Goal: Transaction & Acquisition: Purchase product/service

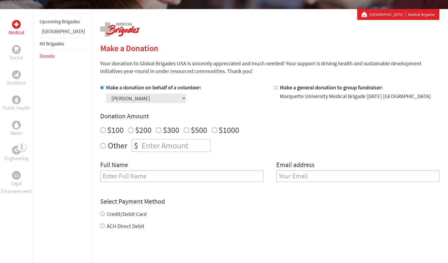
scroll to position [93, 0]
click at [93, 173] on div "Medical Dental Business Public Health Water Engineering Legal Empowerment Upcom…" at bounding box center [224, 168] width 448 height 319
click at [100, 148] on input "Other" at bounding box center [102, 144] width 5 height 5
radio input "true"
click at [150, 151] on input "number" at bounding box center [175, 145] width 70 height 12
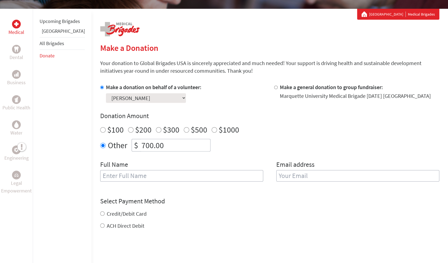
type input "700.00"
click at [268, 120] on h4 "Donation Amount" at bounding box center [269, 115] width 339 height 9
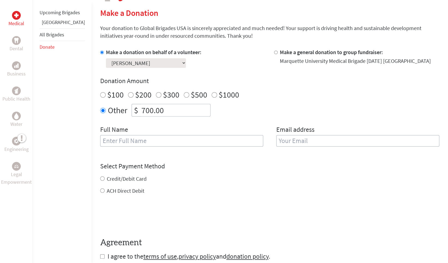
click at [228, 146] on input "text" at bounding box center [181, 140] width 163 height 11
type input "[PERSON_NAME]"
click at [287, 146] on input "email" at bounding box center [357, 140] width 163 height 11
type input "[PERSON_NAME][EMAIL_ADDRESS][PERSON_NAME][DOMAIN_NAME]"
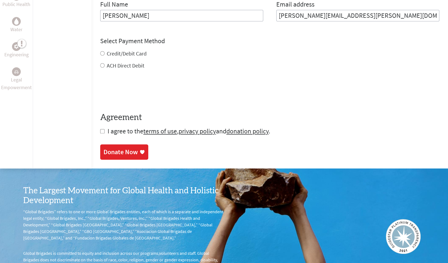
scroll to position [251, 0]
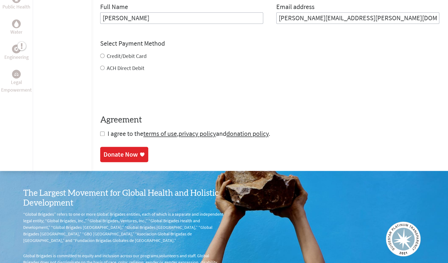
click at [100, 72] on div "Credit/Debit Card ACH Direct Debit" at bounding box center [269, 62] width 339 height 20
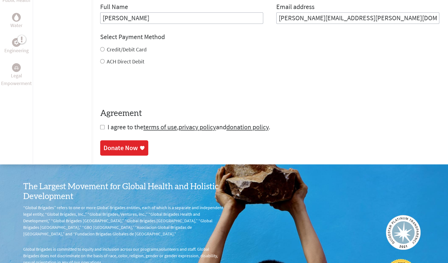
click at [100, 51] on input "Credit/Debit Card" at bounding box center [102, 49] width 4 height 4
radio input "true"
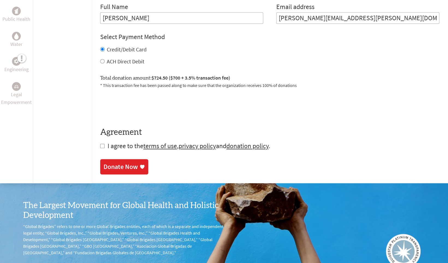
click at [100, 148] on input "checkbox" at bounding box center [102, 146] width 4 height 4
checkbox input "true"
click at [110, 175] on link "Donate Now" at bounding box center [124, 166] width 48 height 15
